Goal: Transaction & Acquisition: Book appointment/travel/reservation

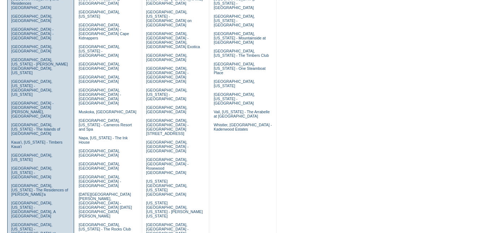
scroll to position [148, 0]
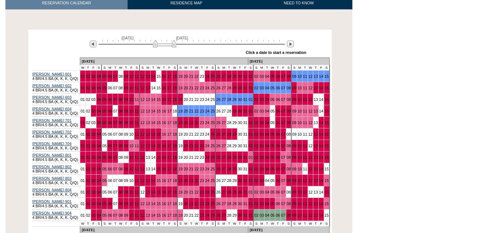
scroll to position [120, 0]
click at [292, 41] on img at bounding box center [290, 44] width 7 height 7
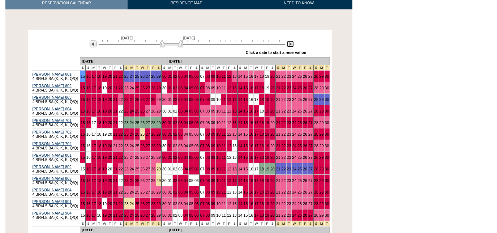
click at [292, 41] on img at bounding box center [290, 44] width 7 height 7
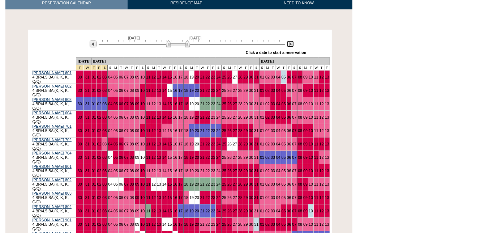
click at [292, 41] on img at bounding box center [290, 44] width 7 height 7
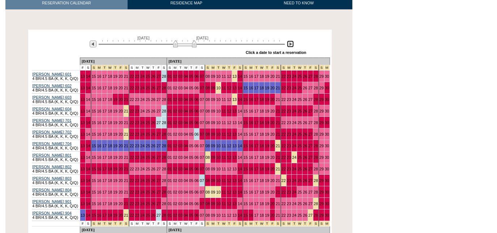
click at [289, 41] on img at bounding box center [290, 44] width 7 height 7
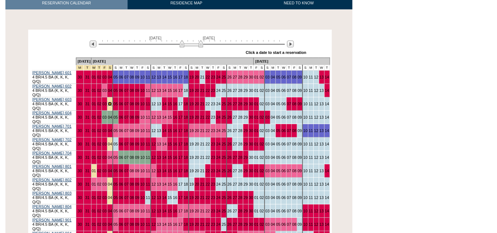
click at [112, 102] on link "04" at bounding box center [110, 104] width 4 height 4
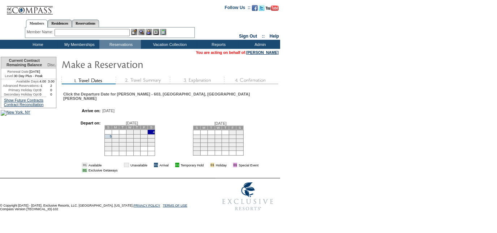
click at [107, 134] on td "5" at bounding box center [108, 136] width 7 height 4
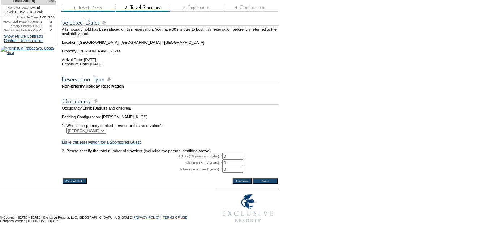
scroll to position [79, 0]
drag, startPoint x: 228, startPoint y: 163, endPoint x: 189, endPoint y: 164, distance: 39.4
click at [189, 160] on tr "Adults (18 years and older): * 0 * *" at bounding box center [170, 156] width 217 height 7
type input "4"
click at [272, 184] on input "Next" at bounding box center [265, 181] width 25 height 6
